Goal: Task Accomplishment & Management: Manage account settings

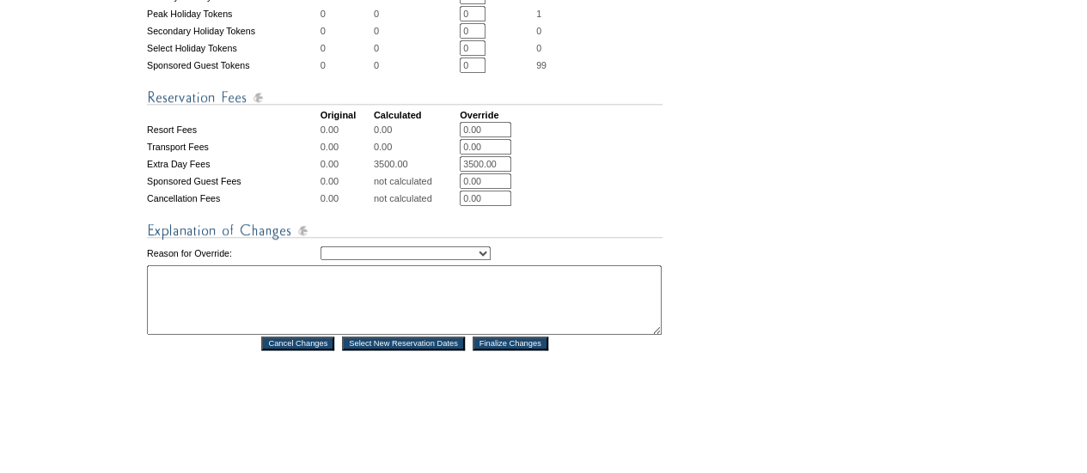
scroll to position [732, 0]
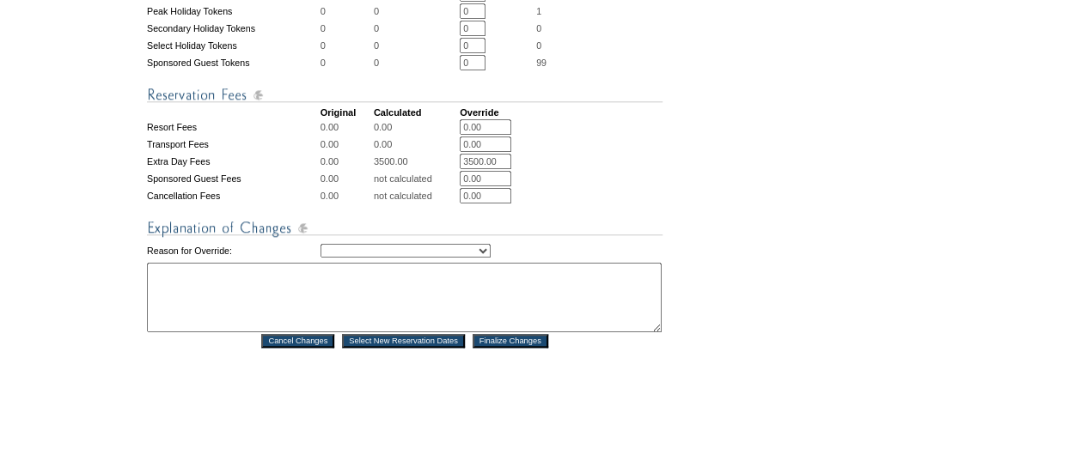
click at [490, 258] on select "Creating Continuous Stay Days Rebooked After Cancellation Editing Occupant Expe…" at bounding box center [405, 251] width 170 height 14
select select "1043"
click at [320, 258] on select "Creating Continuous Stay Days Rebooked After Cancellation Editing Occupant Expe…" at bounding box center [405, 251] width 170 height 14
click at [428, 317] on textarea at bounding box center [404, 298] width 515 height 70
type textarea "per Anna"
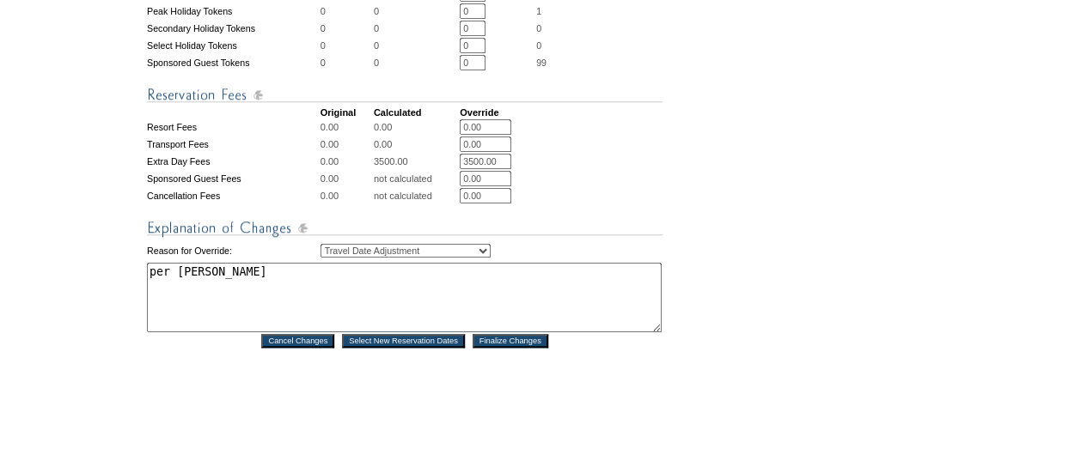
click at [520, 348] on input "Finalize Changes" at bounding box center [510, 341] width 76 height 14
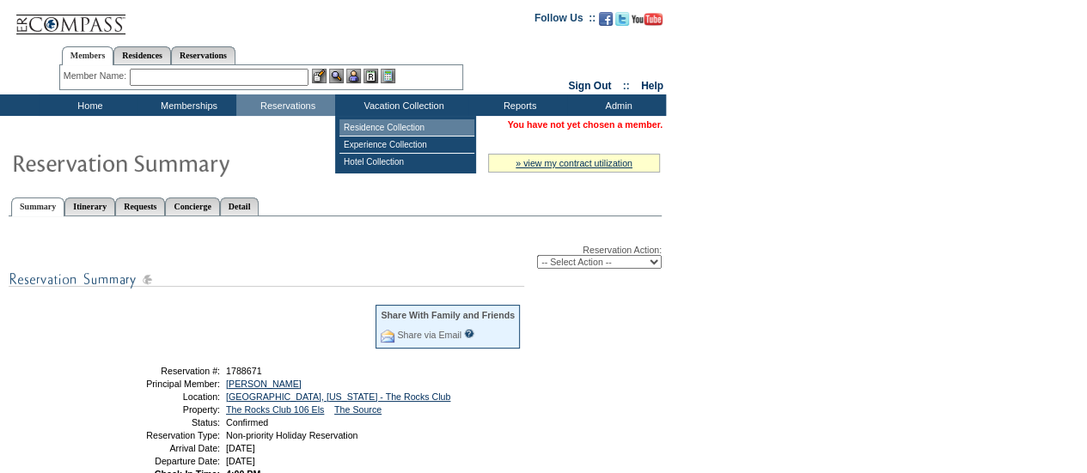
click at [399, 119] on td "Residence Collection" at bounding box center [406, 127] width 135 height 17
